Goal: Task Accomplishment & Management: Complete application form

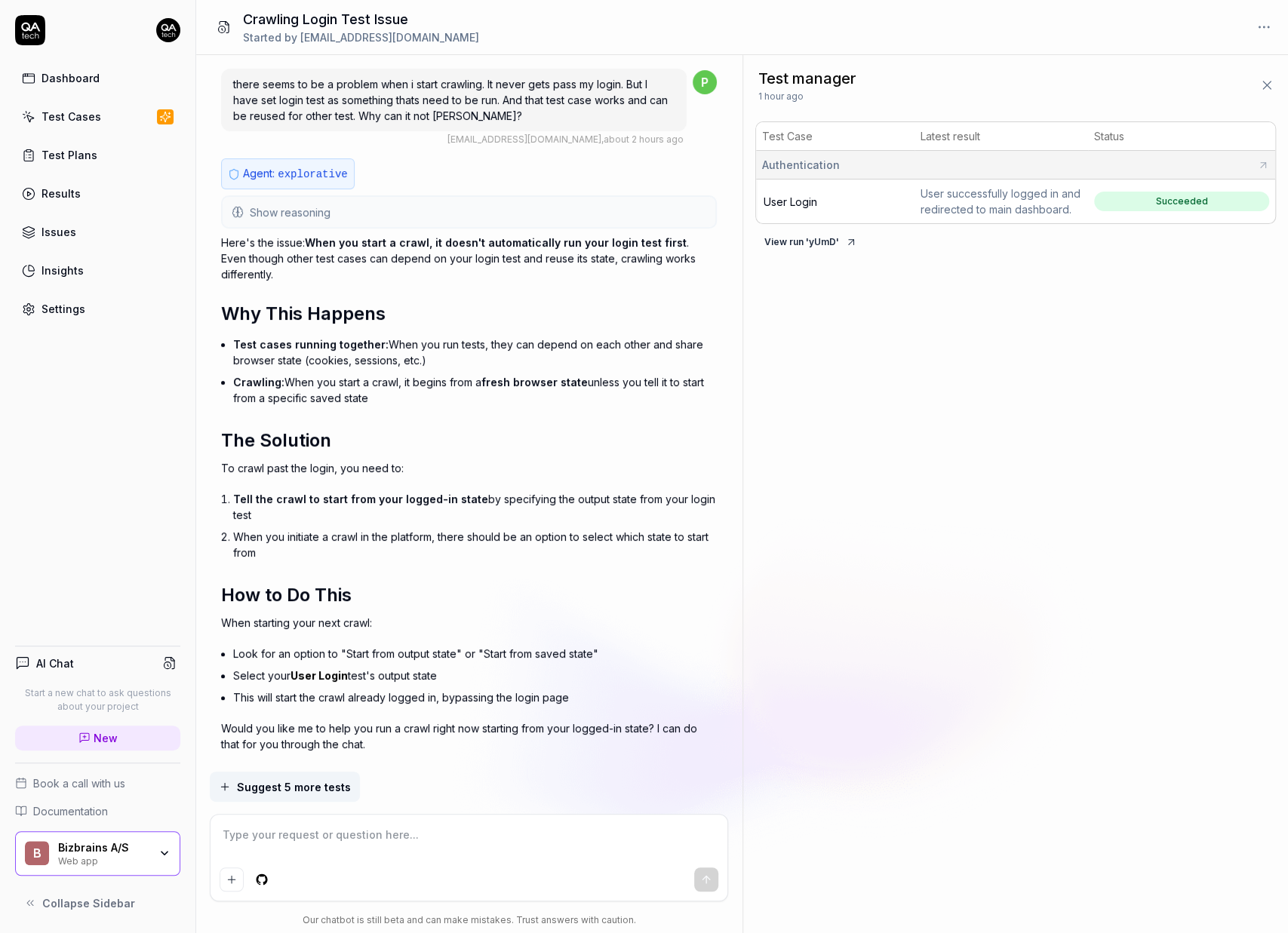
scroll to position [1709, 0]
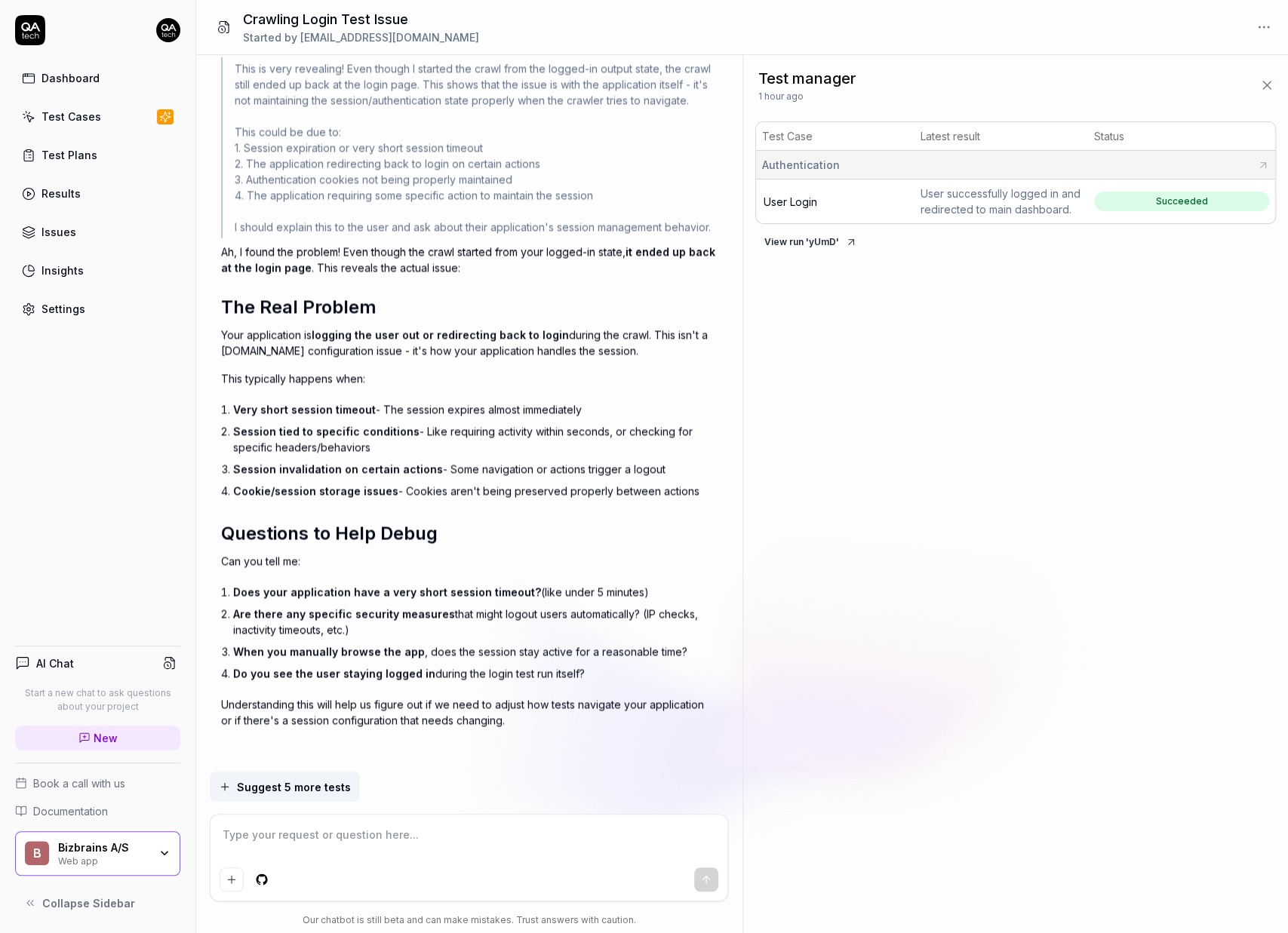
click at [113, 861] on div "Web app" at bounding box center [103, 860] width 90 height 12
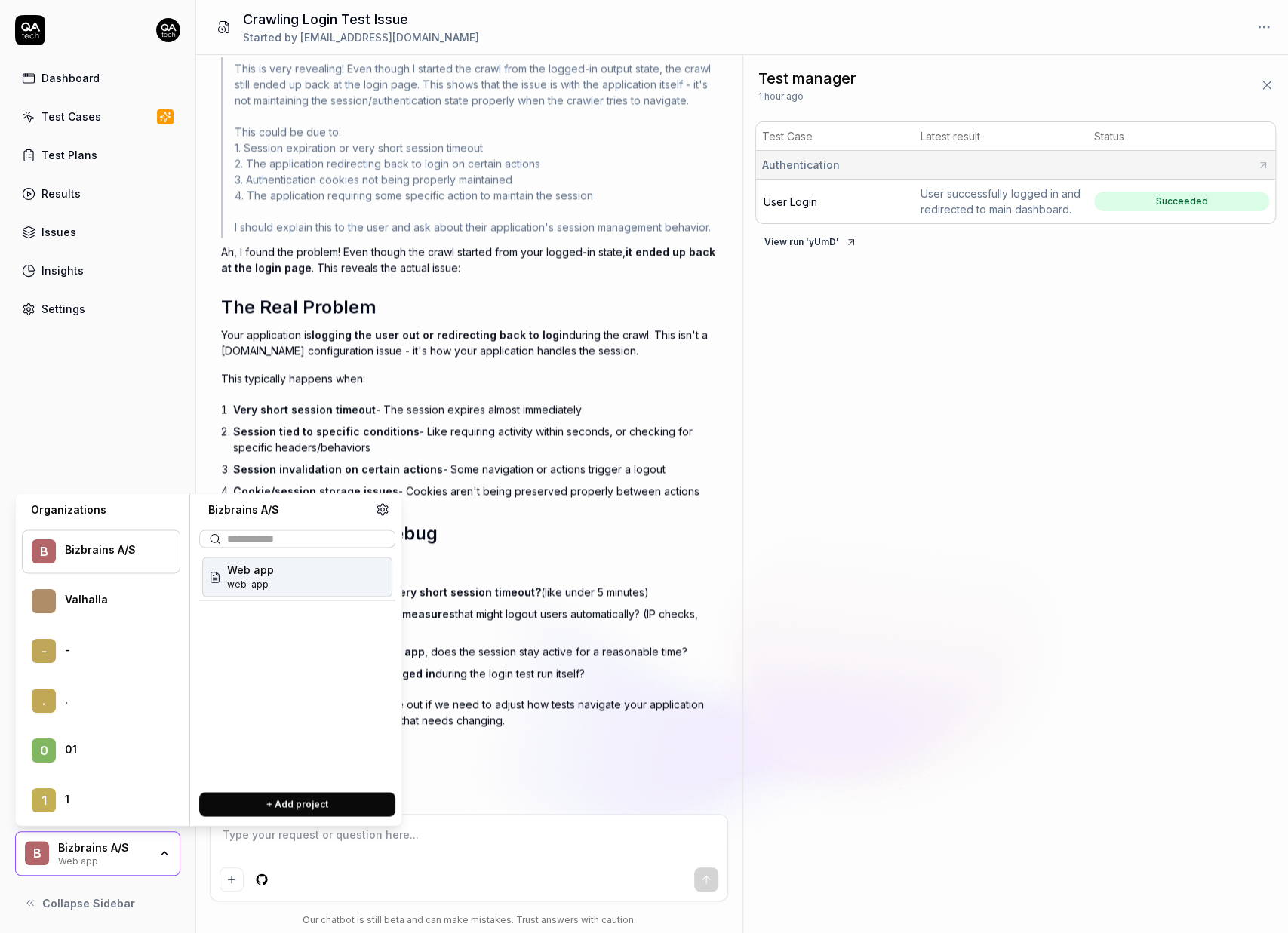
type textarea "*"
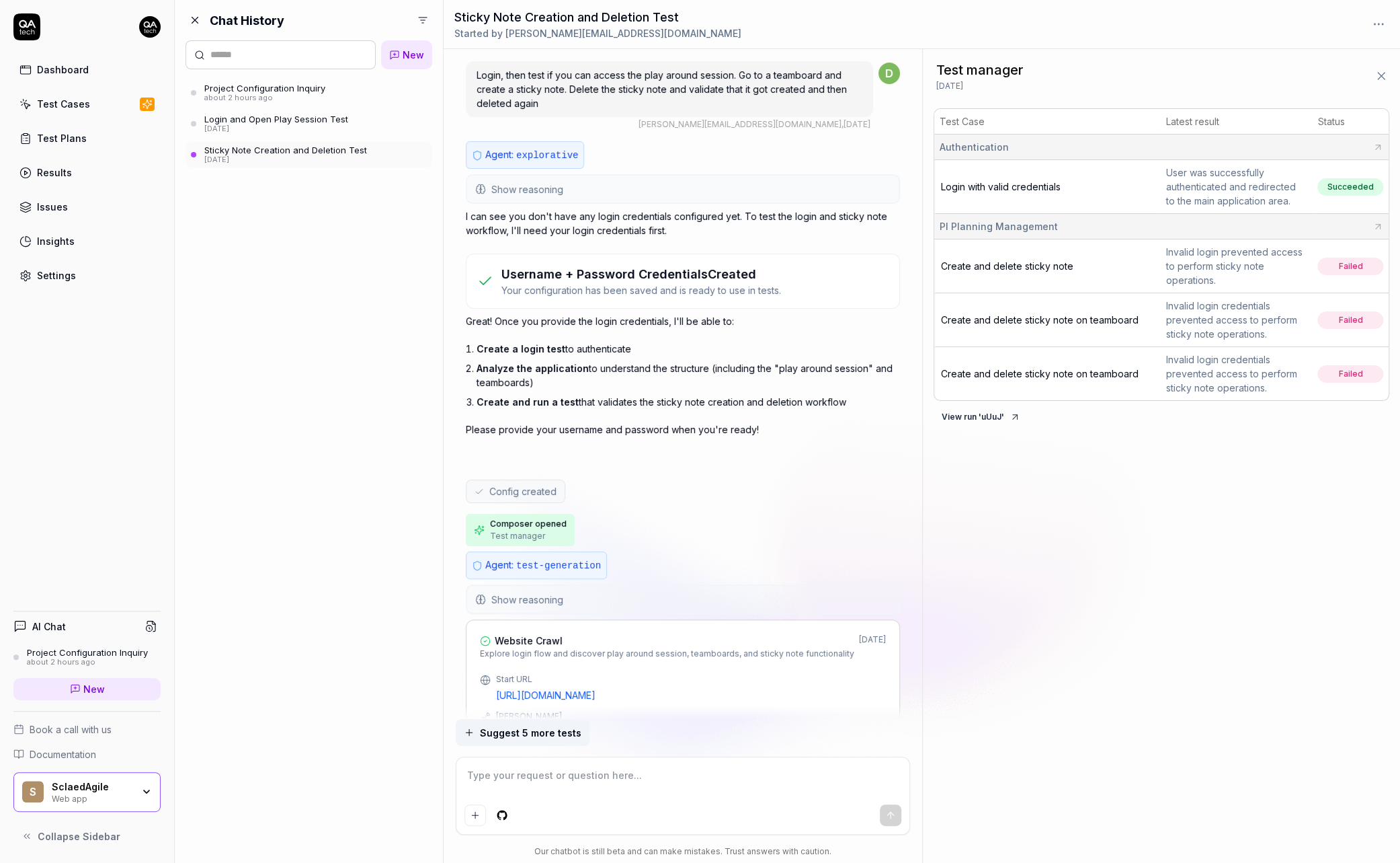
type textarea "*"
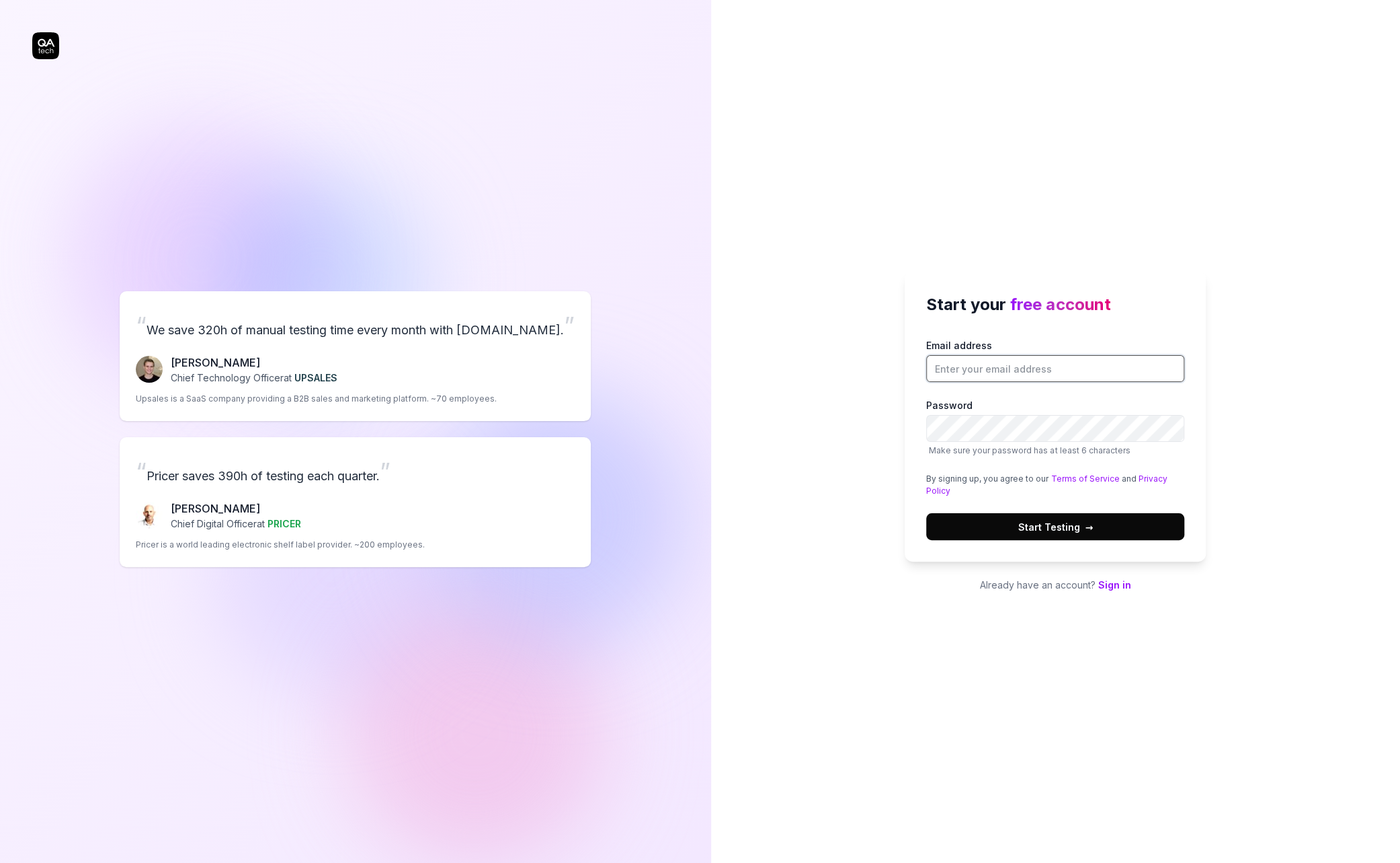
click at [983, 379] on input "Email address" at bounding box center [1055, 368] width 258 height 27
click at [0, 862] on com-1password-button at bounding box center [0, 863] width 0 height 0
click at [1040, 532] on span "Start Testing →" at bounding box center [1055, 527] width 75 height 14
click at [1072, 368] on input "alexandra.hotti+sclaedAgile" at bounding box center [1055, 368] width 258 height 27
type input "alexandra.hotti+sclaedAgile@qa.tech"
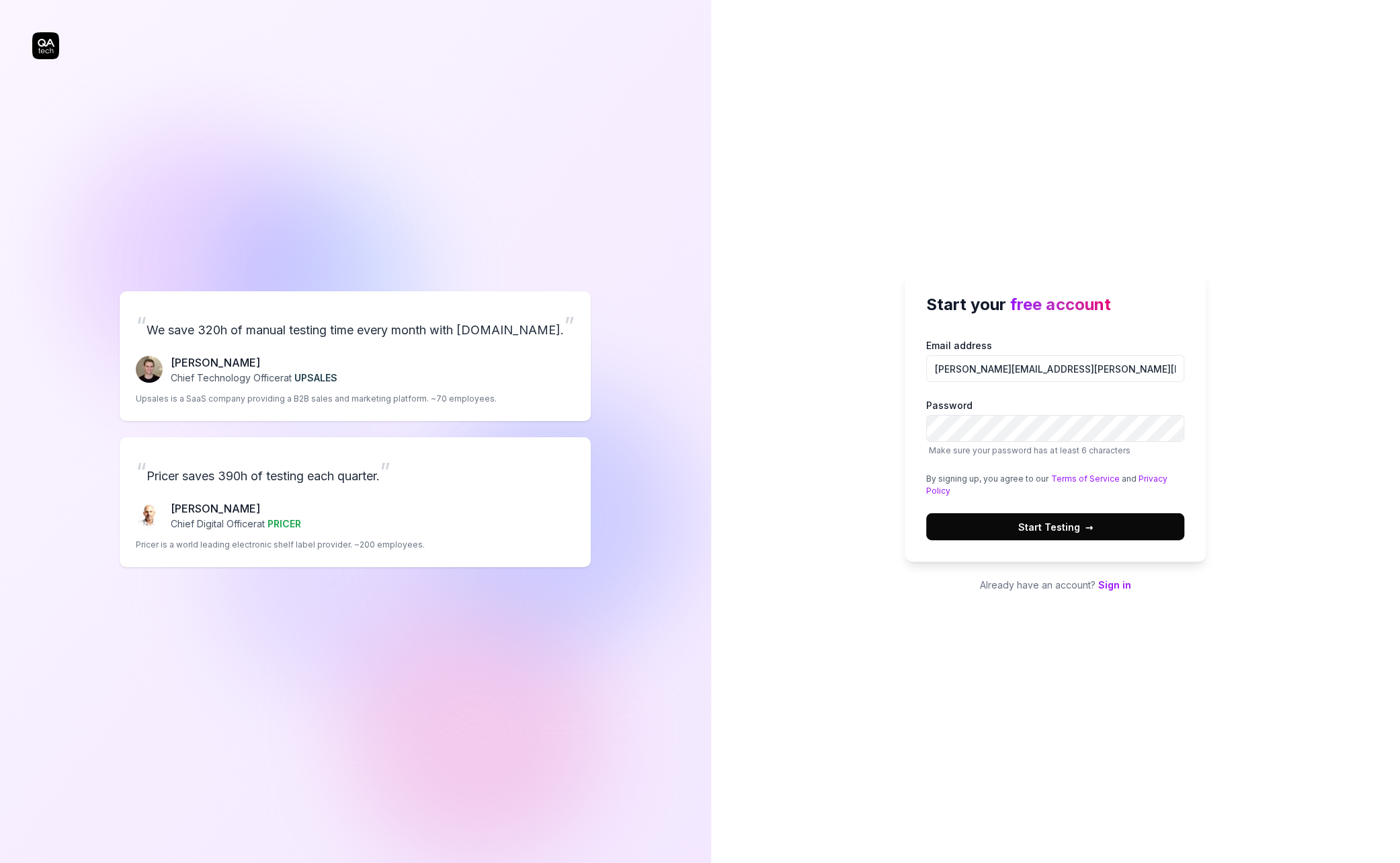
click at [1103, 521] on button "Start Testing →" at bounding box center [1055, 526] width 258 height 27
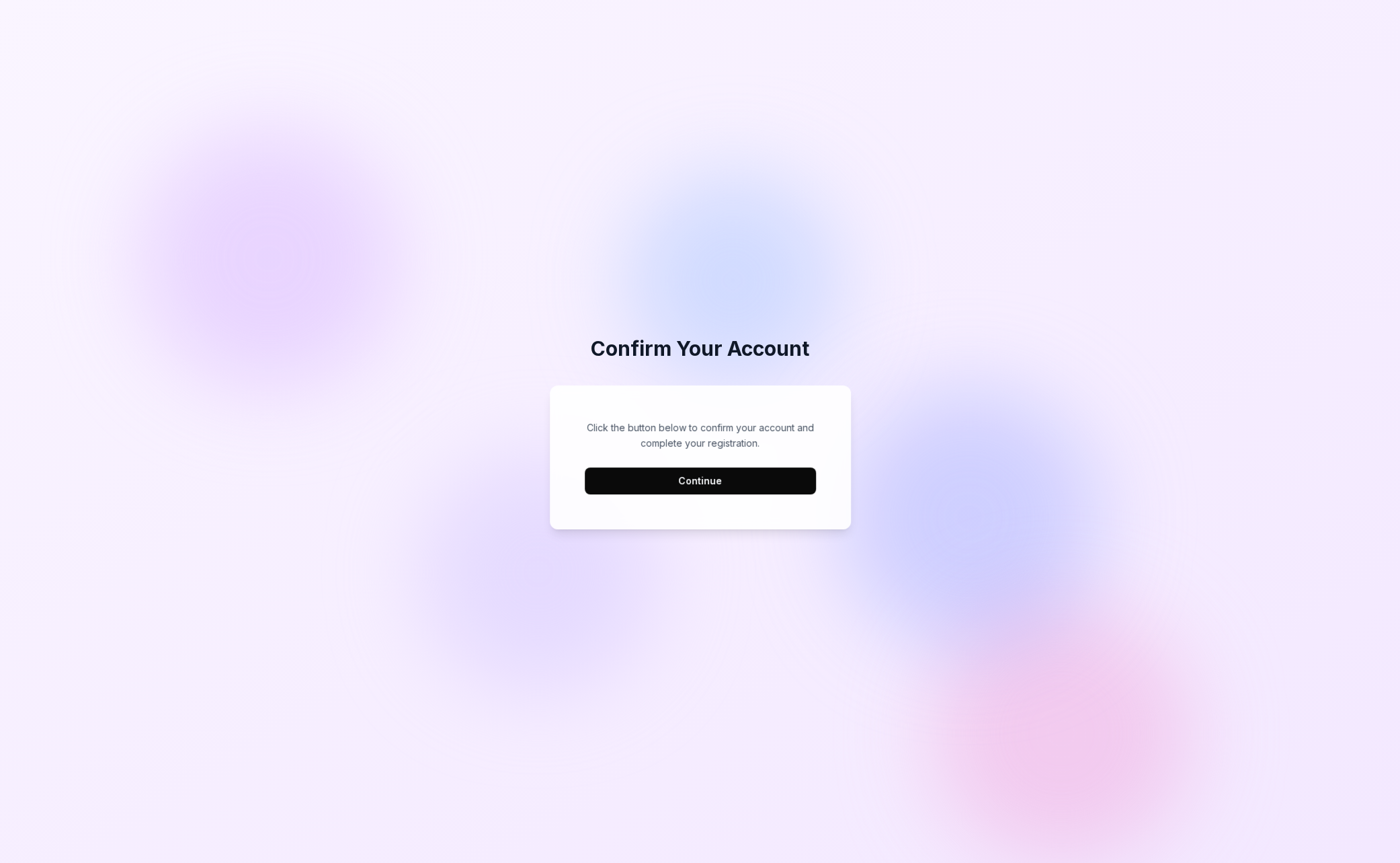
click at [720, 483] on button "Continue" at bounding box center [700, 481] width 231 height 27
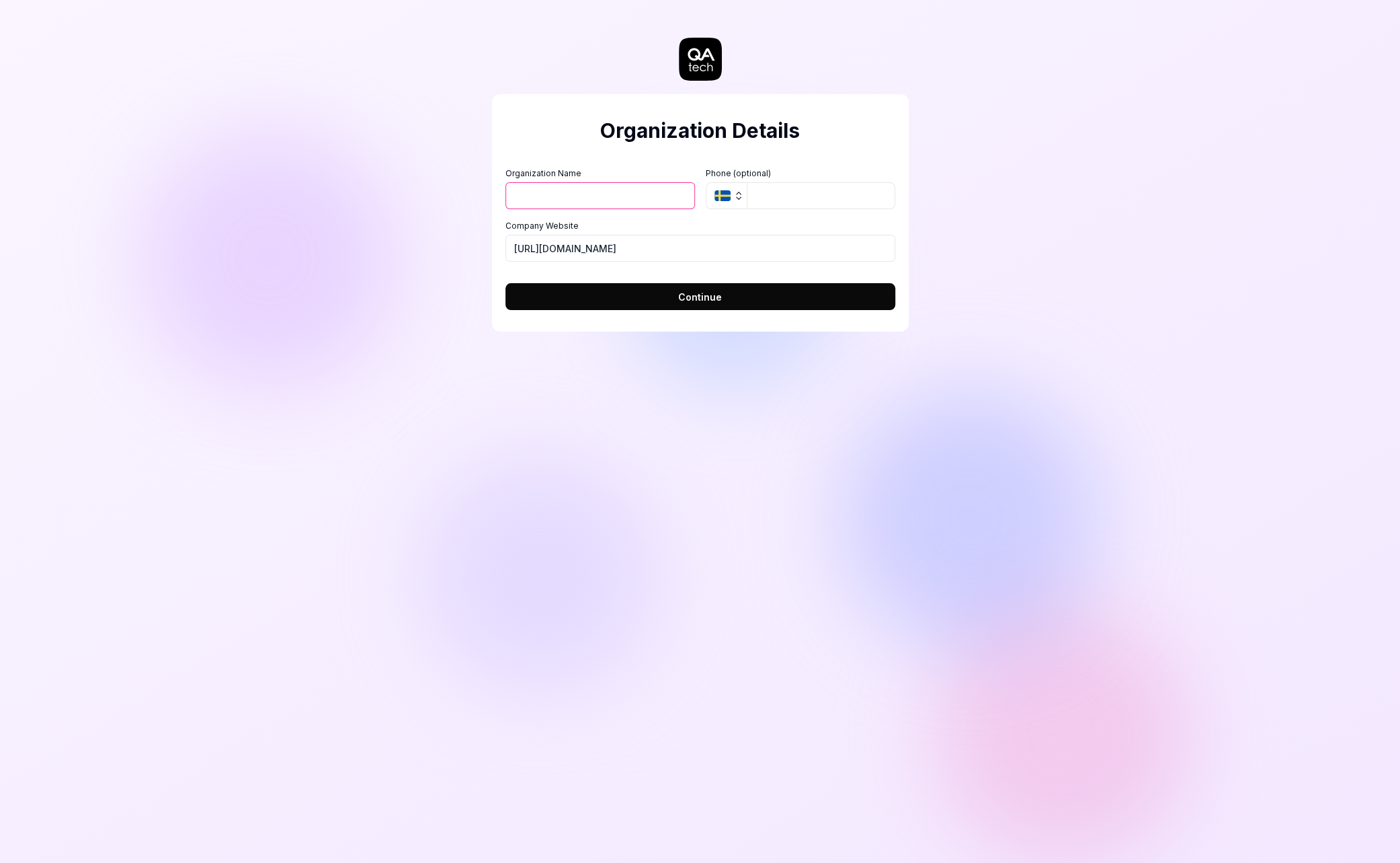
click at [652, 190] on input "Organization Name" at bounding box center [600, 195] width 189 height 27
type input "Test Sc"
click at [598, 188] on input "Organization Name" at bounding box center [600, 195] width 189 height 27
click at [400, 175] on div "Organization Details Organization Name Organization Logo (Square minimum 256x25…" at bounding box center [700, 431] width 1400 height 863
drag, startPoint x: 598, startPoint y: 245, endPoint x: 394, endPoint y: 242, distance: 204.0
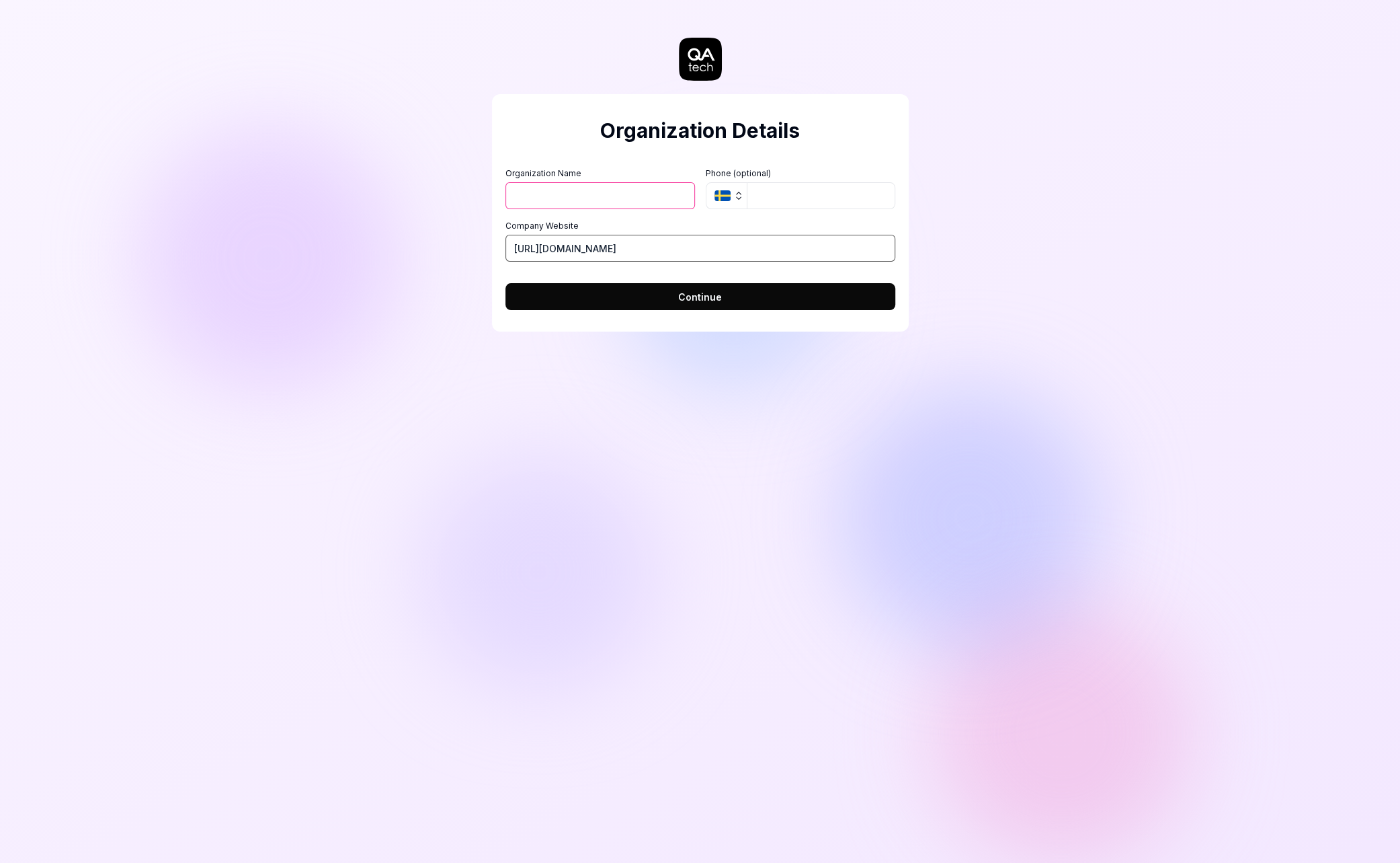
click at [394, 242] on div "Organization Details Organization Name Organization Logo (Square minimum 256x25…" at bounding box center [700, 431] width 1400 height 863
paste input "app.piplanning.io"
type input "https://app.piplanning.io"
click at [561, 199] on input "Organization Name" at bounding box center [600, 195] width 189 height 27
click at [388, 253] on div "Organization Details Organization Name Organization Logo (Square minimum 256x25…" at bounding box center [700, 431] width 1400 height 863
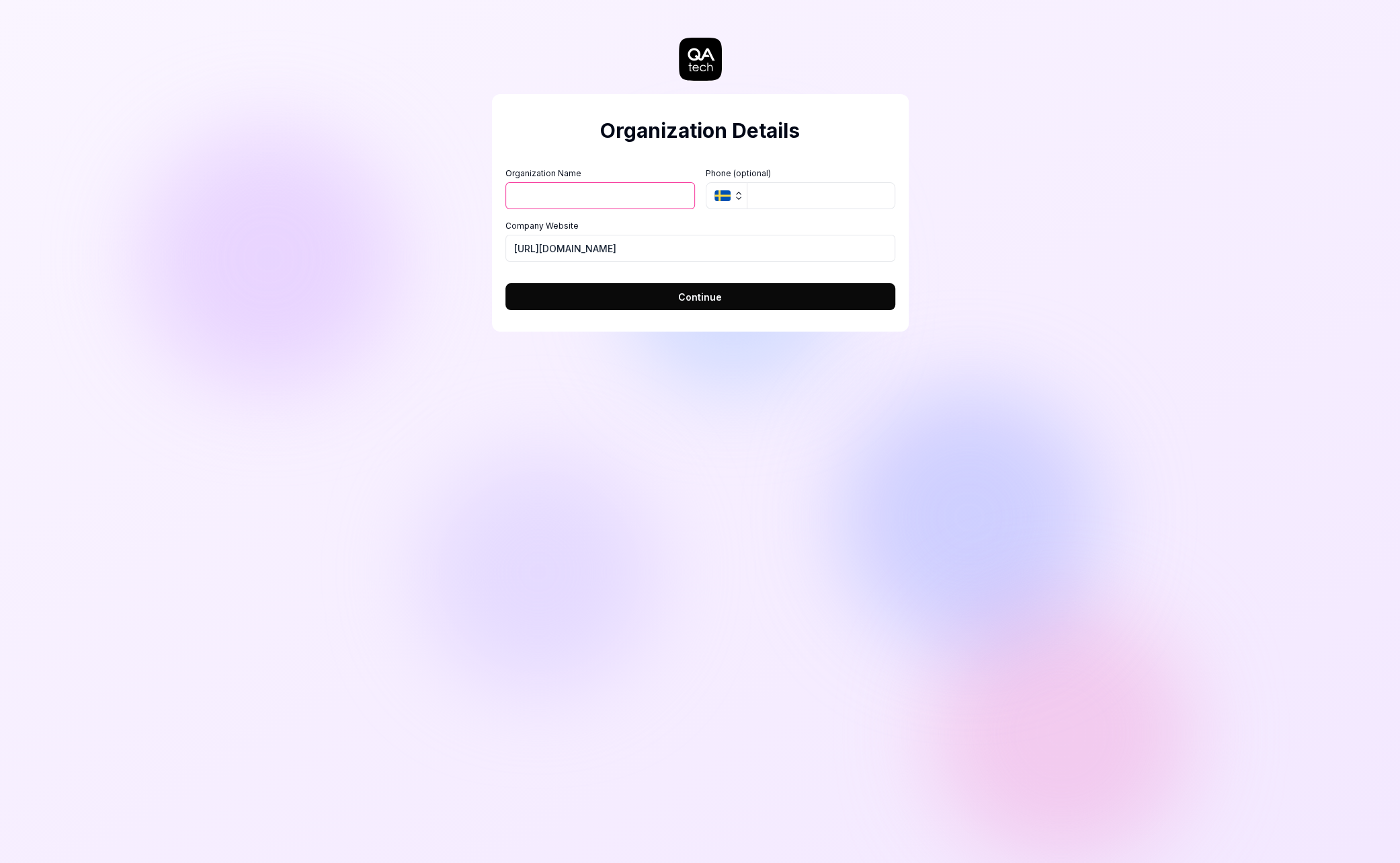
click at [639, 184] on input "Organization Name" at bounding box center [600, 195] width 189 height 27
type input "scaledAgile"
click at [685, 306] on button "Continue" at bounding box center [700, 296] width 390 height 27
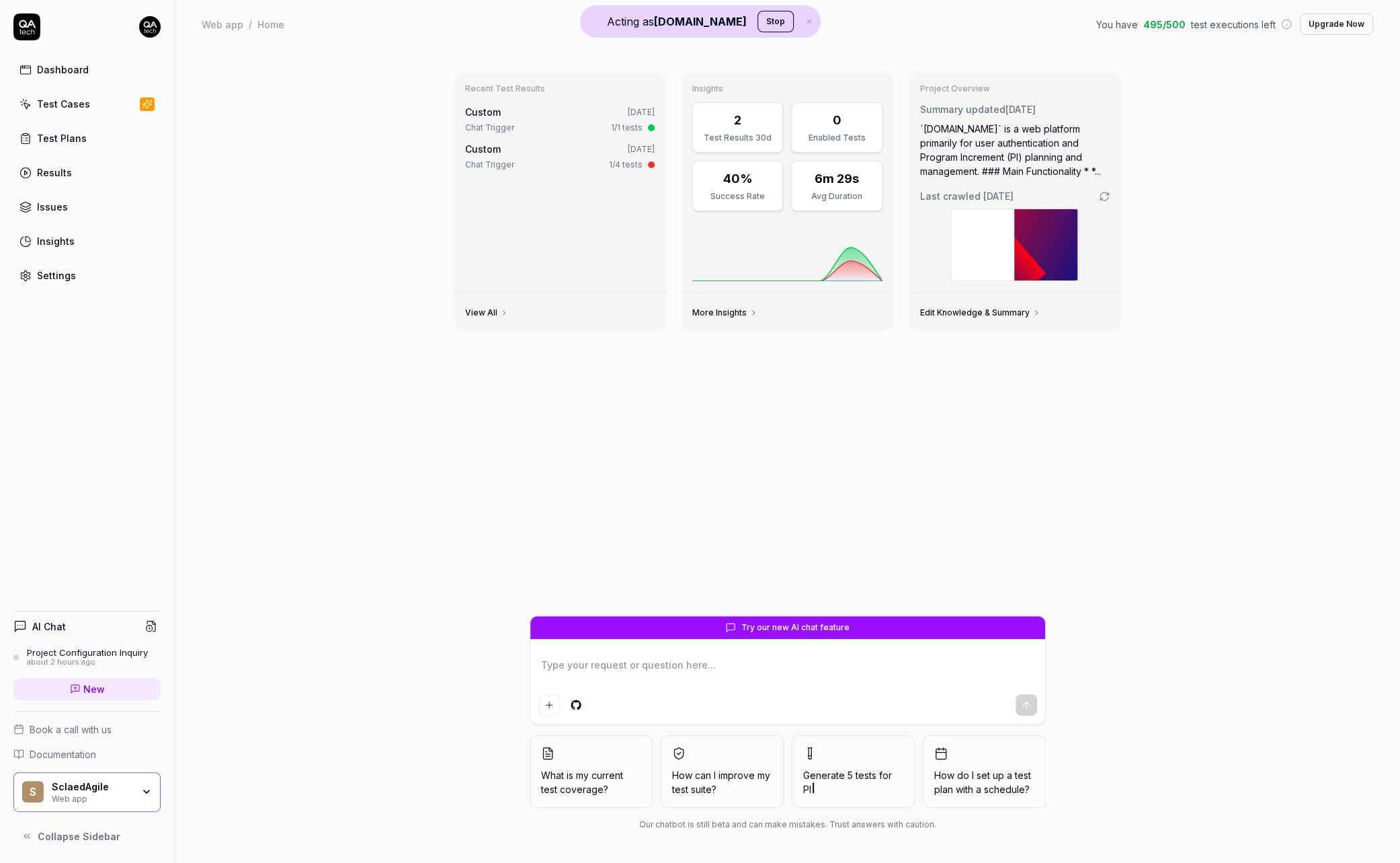
type textarea "*"
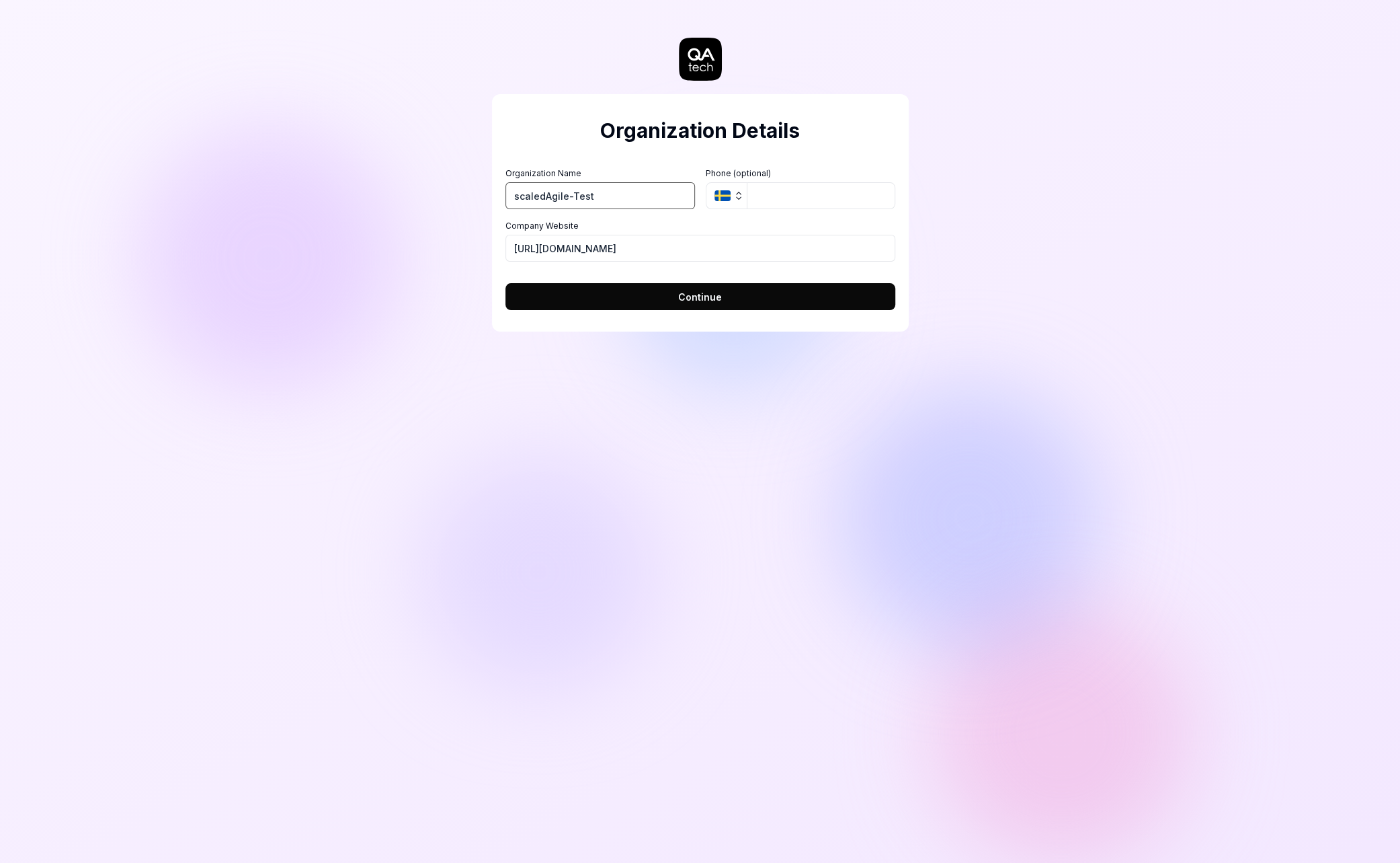
type input "scaledAgile-Test"
click at [315, 222] on div "Organization Details Organization Name scaledAgile-Test Organization Logo (Squa…" at bounding box center [700, 431] width 1400 height 863
drag, startPoint x: 606, startPoint y: 243, endPoint x: 462, endPoint y: 242, distance: 144.0
click at [462, 242] on div "Organization Details Organization Name scaledAgile-Test Organization Logo (Squa…" at bounding box center [700, 431] width 1400 height 863
paste input "app.piplanning.io"
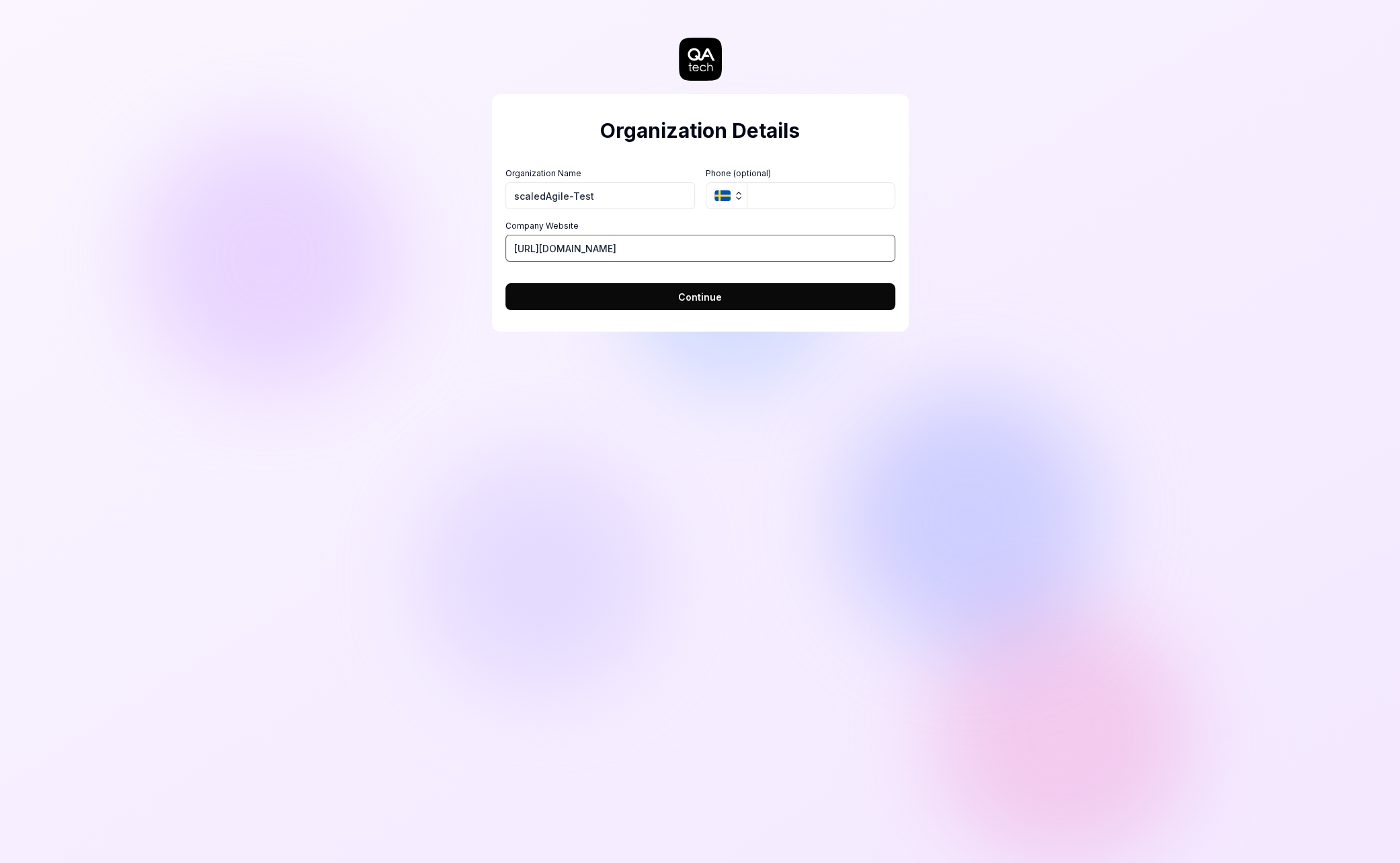
type input "https://app.piplanning.io"
click at [769, 198] on input "tel" at bounding box center [821, 195] width 148 height 27
click at [676, 298] on button "Continue" at bounding box center [700, 296] width 390 height 27
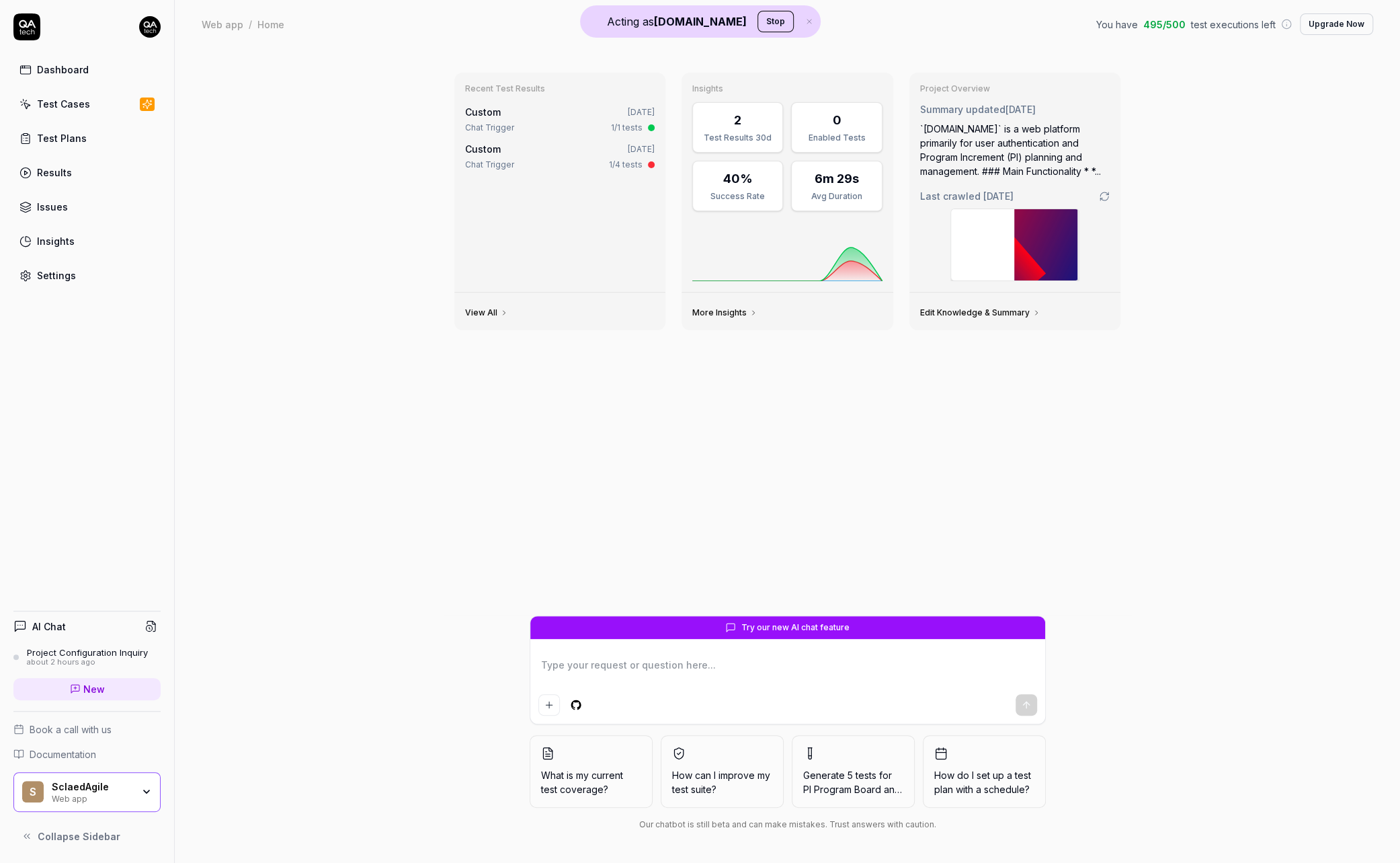
click at [103, 783] on div "SclaedAgile" at bounding box center [92, 787] width 80 height 12
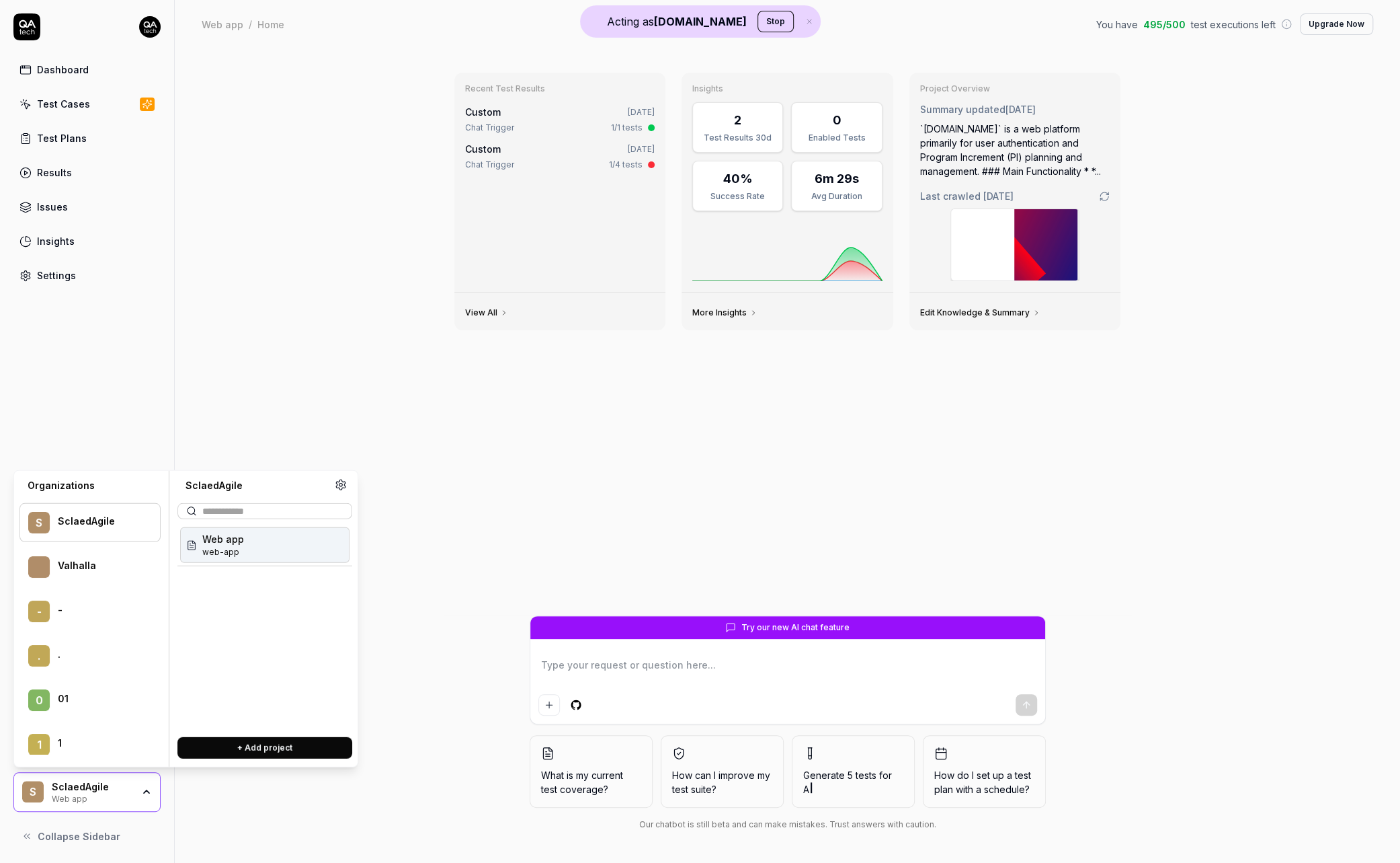
type textarea "*"
